Goal: Information Seeking & Learning: Learn about a topic

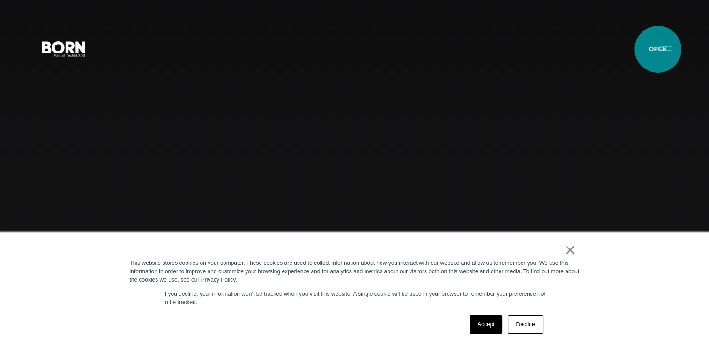
click at [661, 49] on button "Primary Menu" at bounding box center [666, 48] width 23 height 20
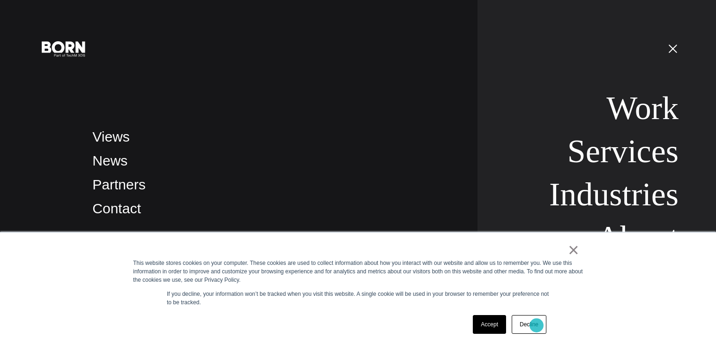
click at [537, 325] on link "Decline" at bounding box center [529, 324] width 35 height 19
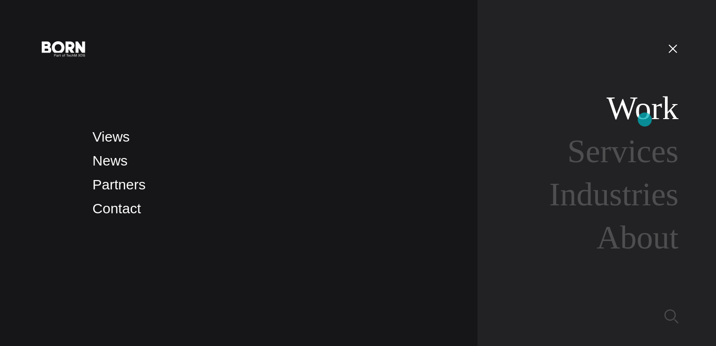
click at [645, 120] on link "Work" at bounding box center [643, 108] width 72 height 36
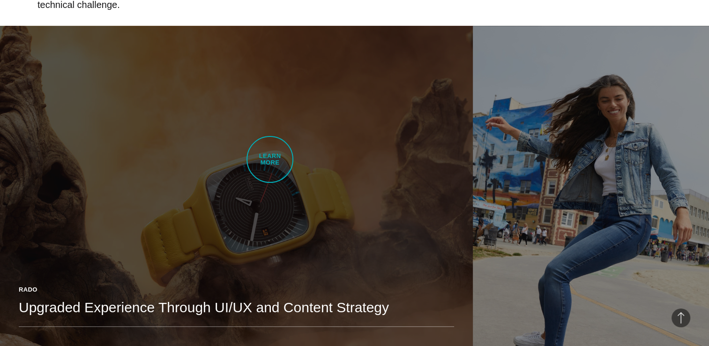
scroll to position [609, 0]
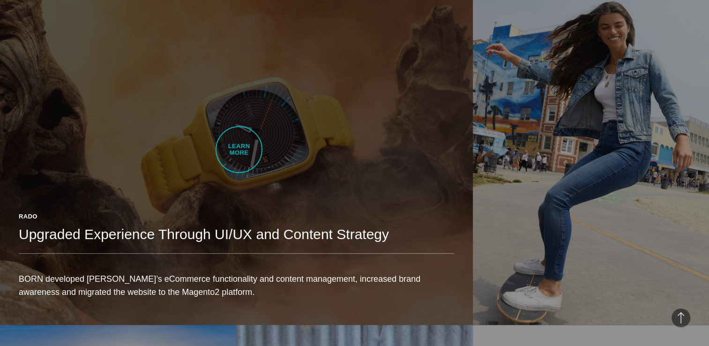
click at [239, 150] on link "Rado Upgraded Experience Through UI/UX and Content Strategy BORN developed Rado…" at bounding box center [236, 139] width 473 height 372
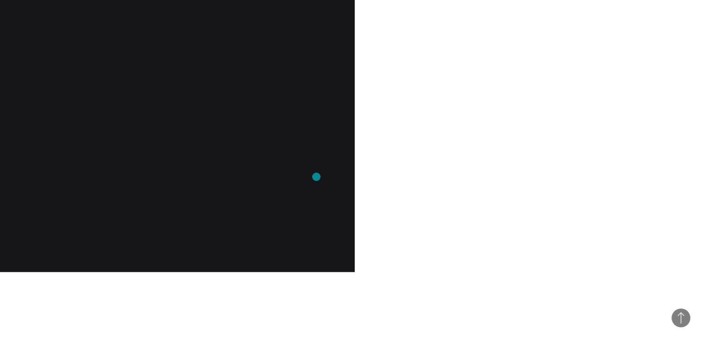
scroll to position [844, 0]
